Goal: Entertainment & Leisure: Consume media (video, audio)

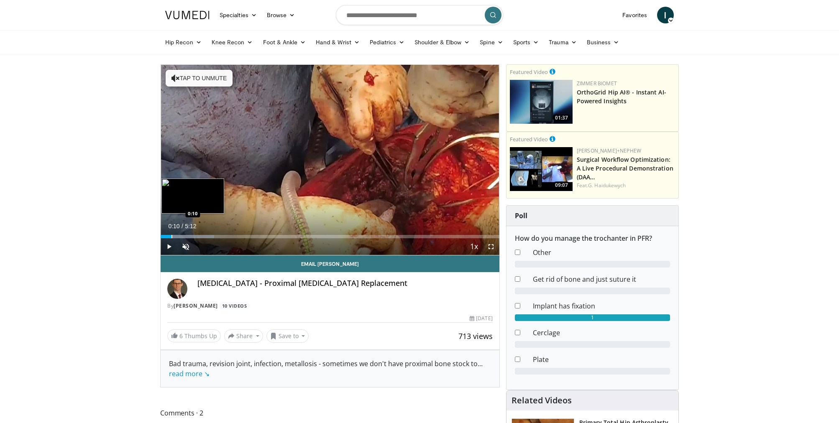
click at [171, 235] on div "Progress Bar" at bounding box center [171, 236] width 1 height 3
click at [183, 235] on div "Progress Bar" at bounding box center [183, 236] width 1 height 3
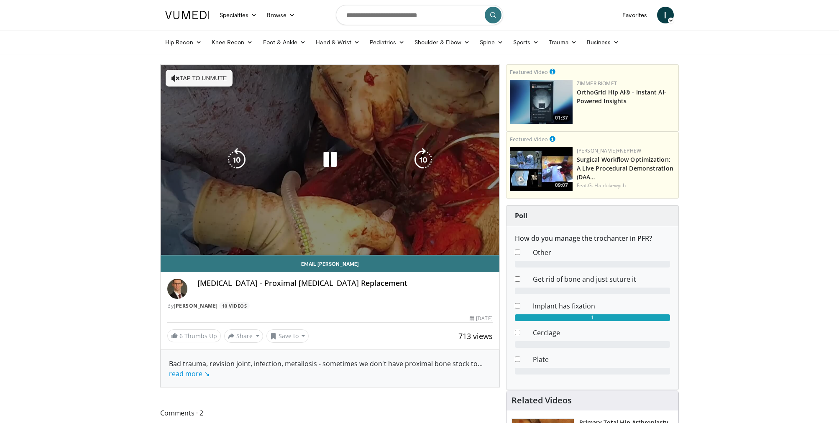
click at [200, 252] on div "Progress Bar" at bounding box center [204, 253] width 86 height 3
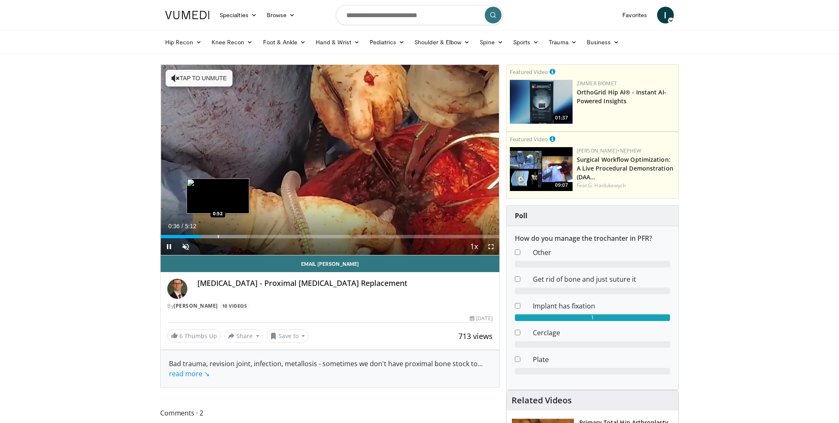
click at [218, 236] on div "Progress Bar" at bounding box center [218, 236] width 1 height 3
click at [238, 235] on div "Progress Bar" at bounding box center [238, 236] width 1 height 3
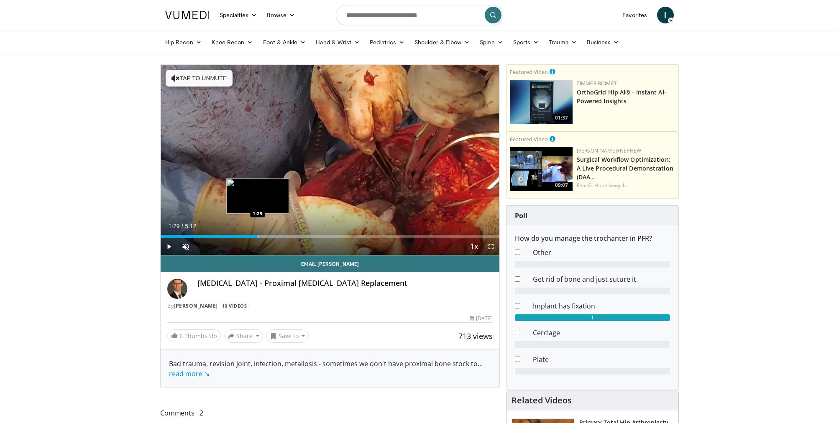
click at [258, 236] on div "Progress Bar" at bounding box center [258, 236] width 1 height 3
click at [279, 235] on div "Progress Bar" at bounding box center [279, 236] width 1 height 3
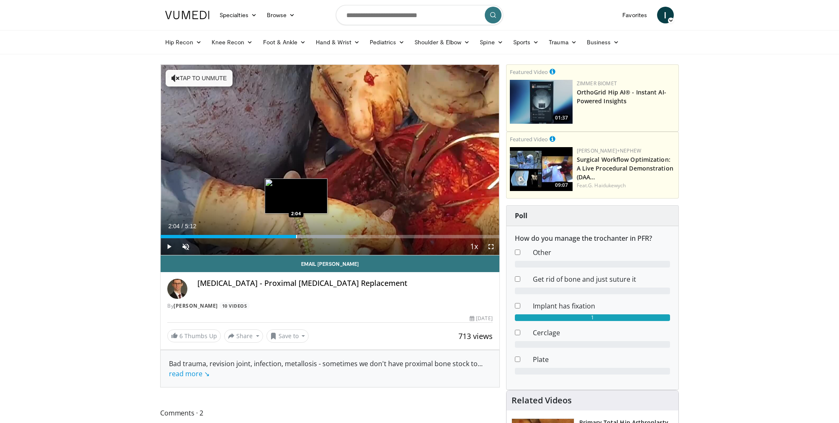
click at [296, 235] on div "Loaded : 54.54% 1:50 2:04" at bounding box center [330, 234] width 339 height 8
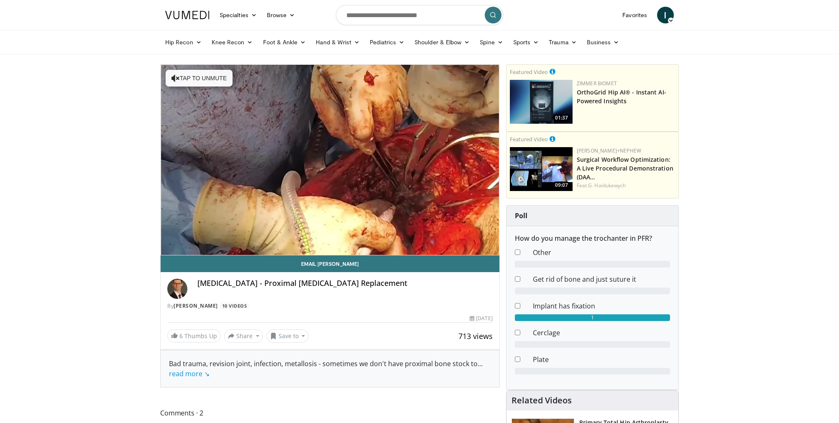
click at [305, 235] on video-js "**********" at bounding box center [330, 160] width 339 height 191
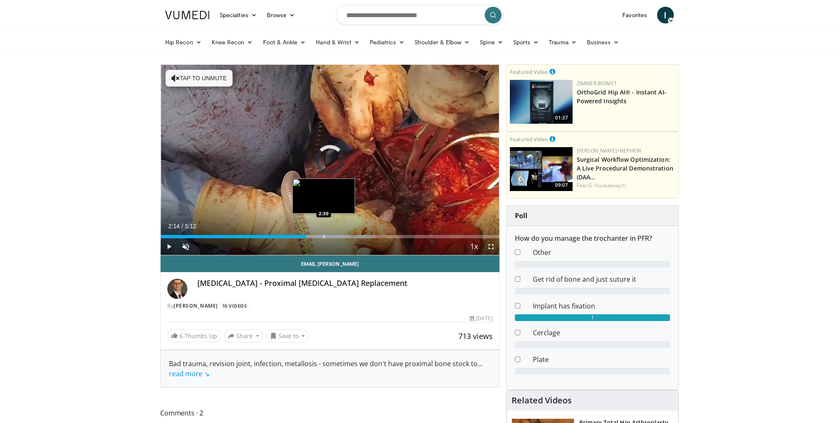
click at [324, 235] on div "Progress Bar" at bounding box center [324, 236] width 1 height 3
click at [337, 236] on div "Progress Bar" at bounding box center [337, 236] width 1 height 3
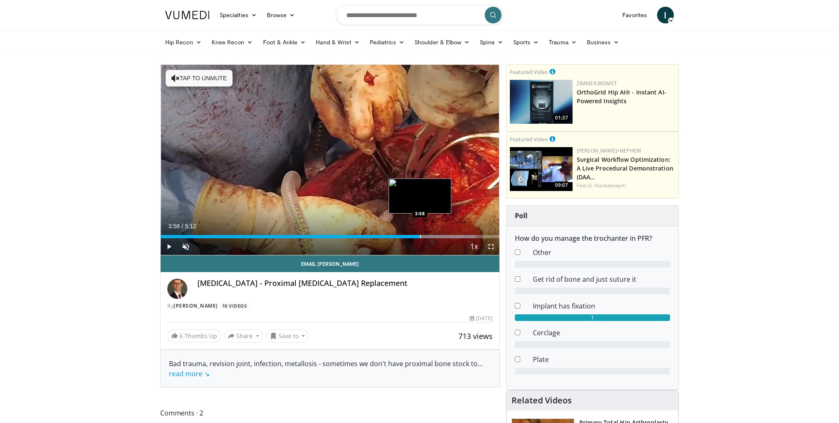
click at [420, 237] on div "Progress Bar" at bounding box center [420, 236] width 1 height 3
click at [430, 237] on div "Progress Bar" at bounding box center [430, 236] width 1 height 3
click at [449, 238] on div "Progress Bar" at bounding box center [449, 236] width 1 height 3
